Goal: Information Seeking & Learning: Learn about a topic

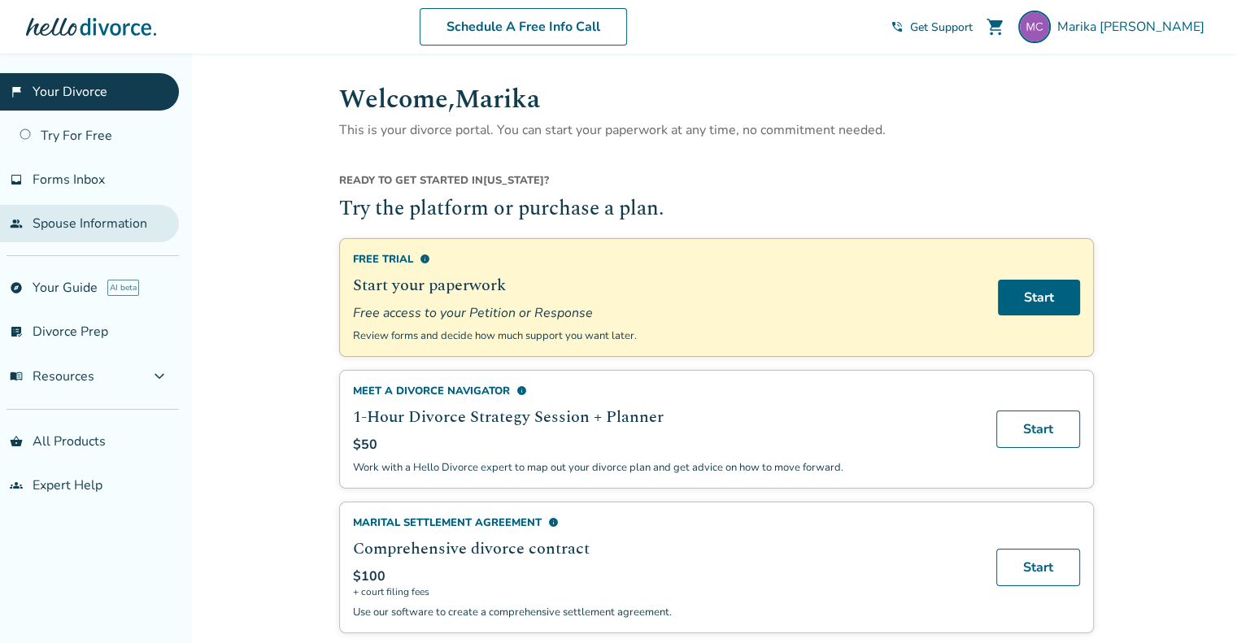
click at [121, 217] on link "people Spouse Information" at bounding box center [89, 223] width 179 height 37
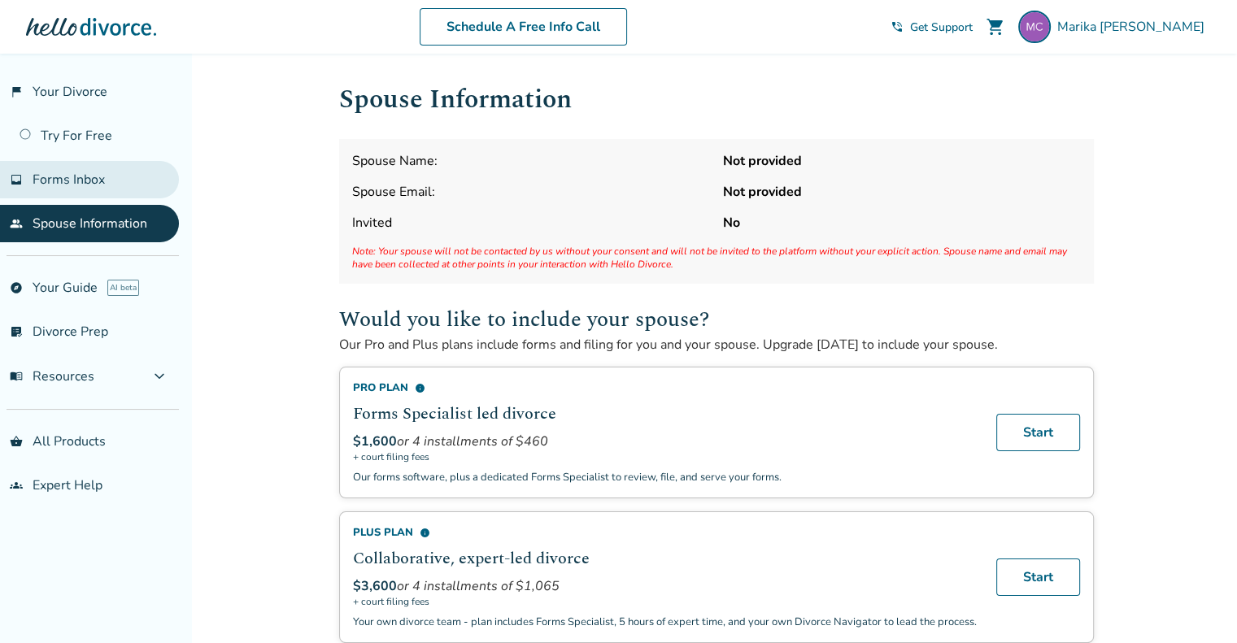
click at [92, 188] on link "inbox Forms Inbox" at bounding box center [89, 179] width 179 height 37
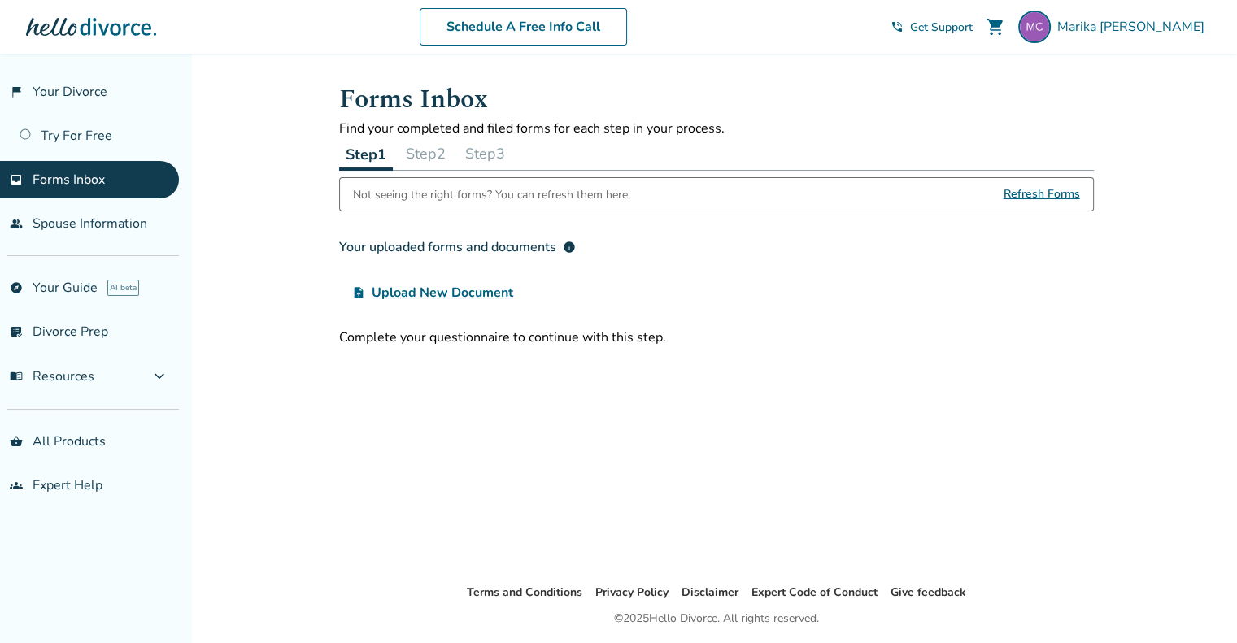
click at [1063, 191] on span "Refresh Forms" at bounding box center [1041, 194] width 76 height 33
click at [1052, 193] on span "Refresh Forms" at bounding box center [1041, 194] width 76 height 33
click at [63, 332] on link "list_alt_check Divorce Prep" at bounding box center [89, 331] width 179 height 37
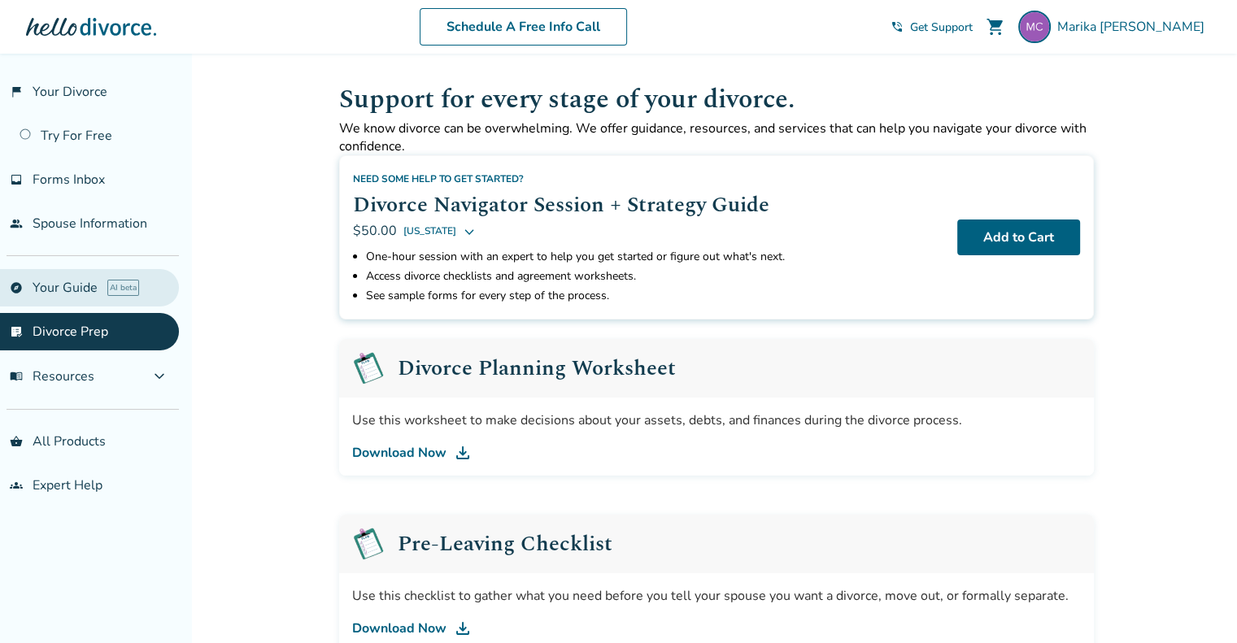
click at [64, 285] on link "explore Your Guide AI beta" at bounding box center [89, 287] width 179 height 37
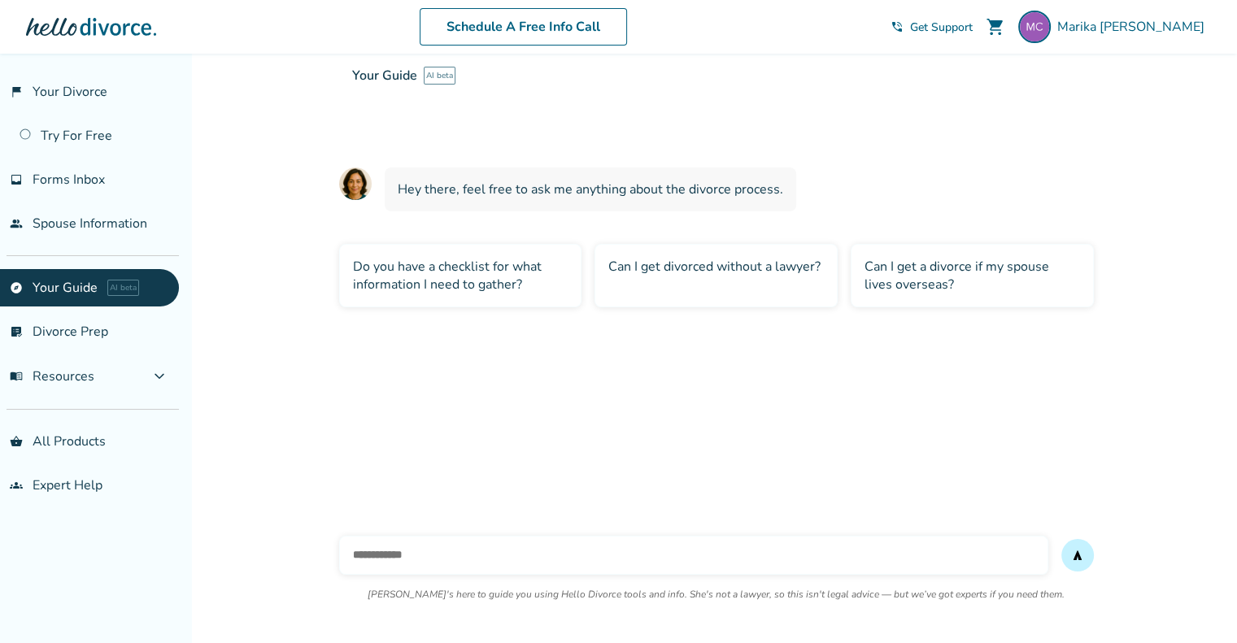
scroll to position [54, 0]
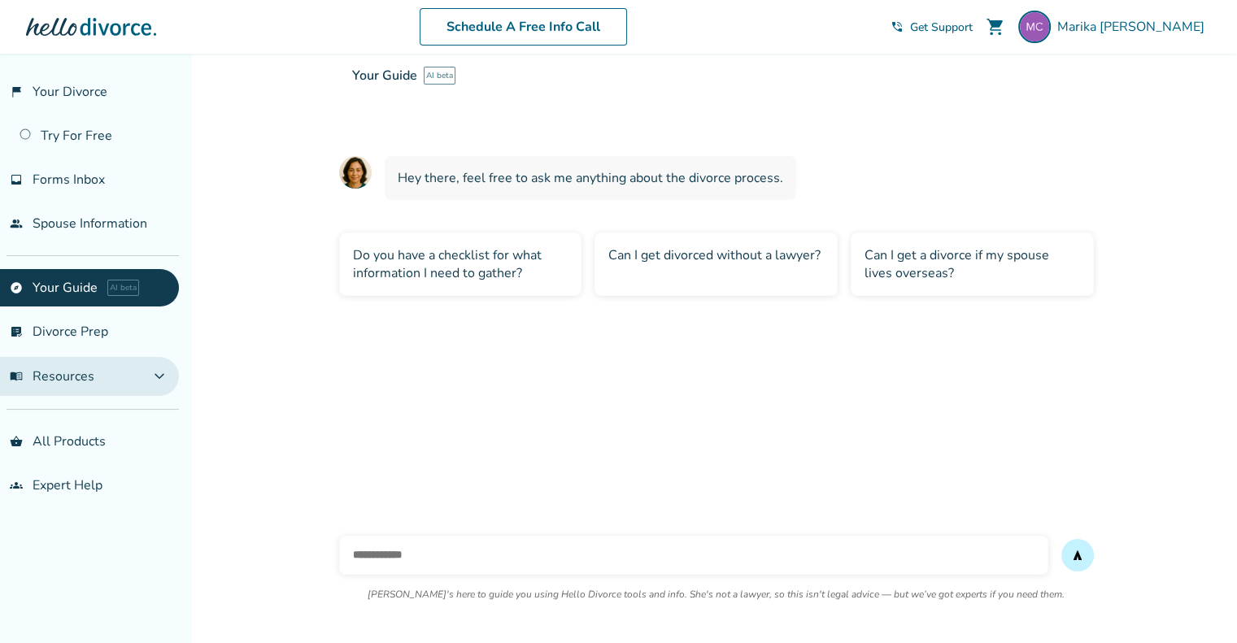
click at [150, 376] on span "expand_more" at bounding box center [160, 377] width 20 height 20
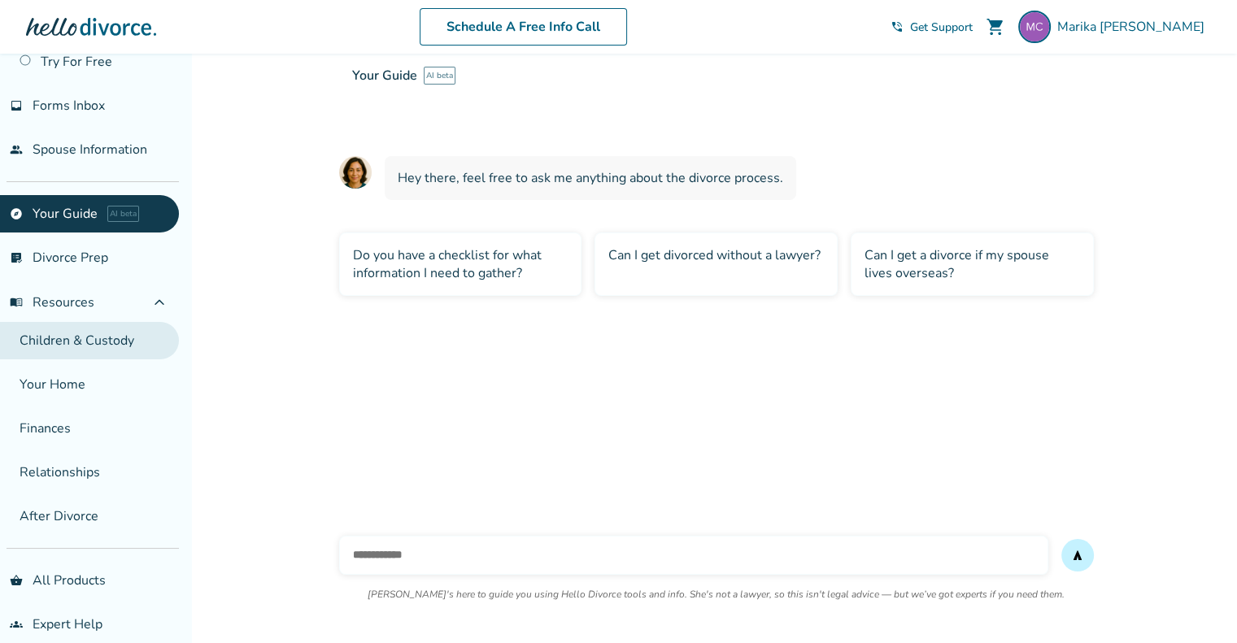
scroll to position [89, 0]
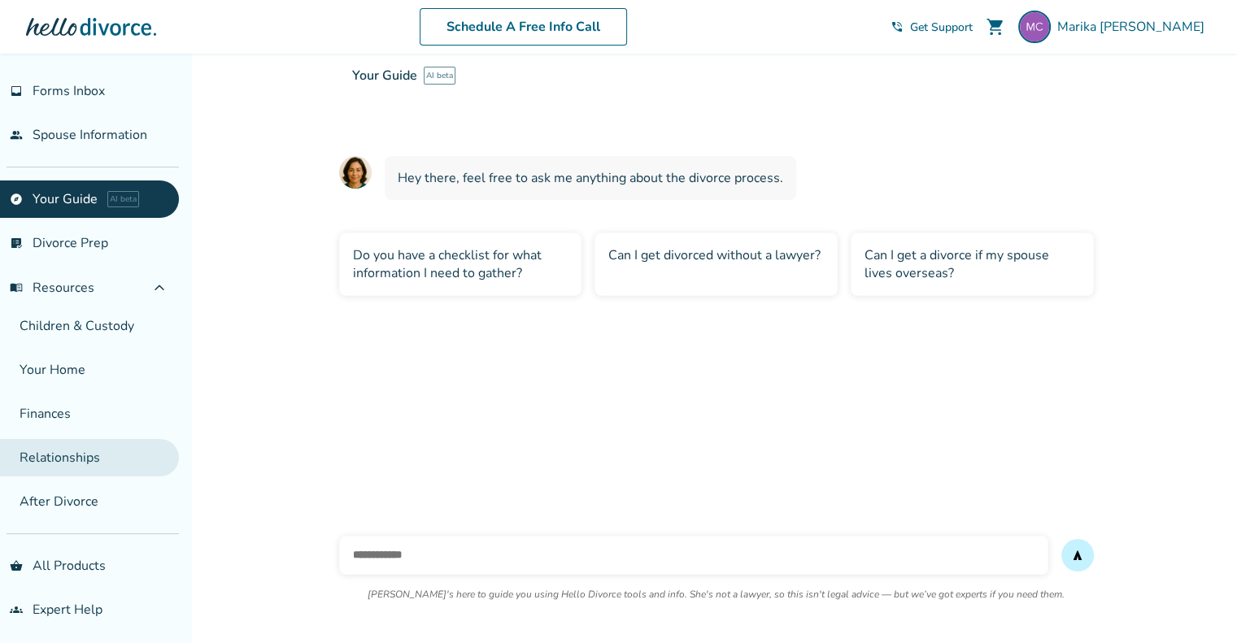
click at [91, 446] on link "Relationships" at bounding box center [89, 457] width 179 height 37
